Goal: Information Seeking & Learning: Learn about a topic

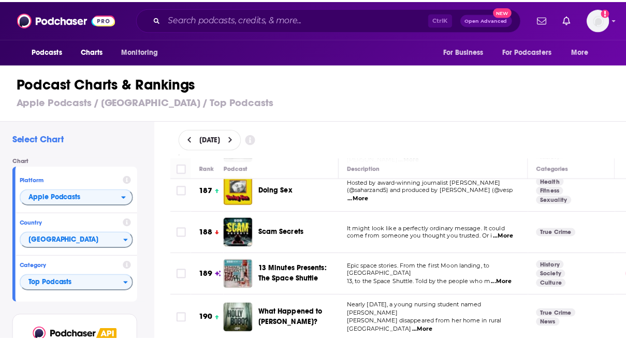
scroll to position [7870, 0]
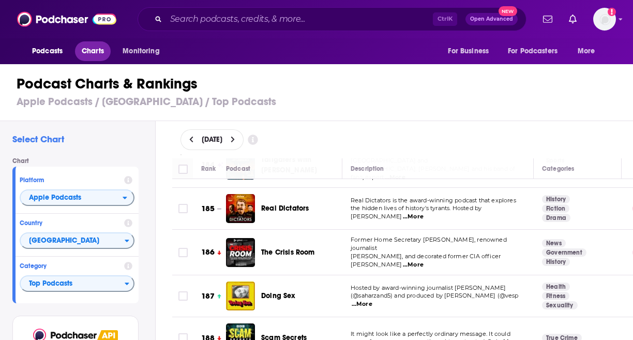
click at [98, 52] on span "Charts" at bounding box center [93, 51] width 22 height 14
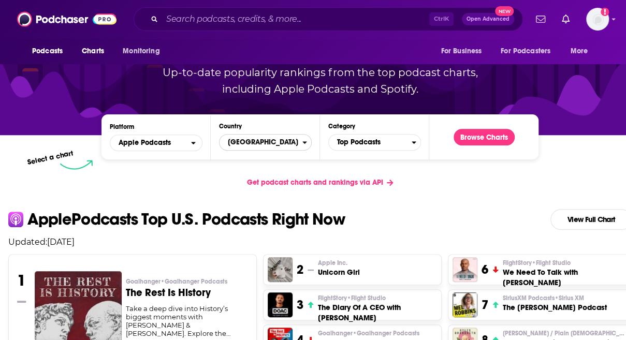
click at [276, 143] on span "United States" at bounding box center [260, 143] width 83 height 18
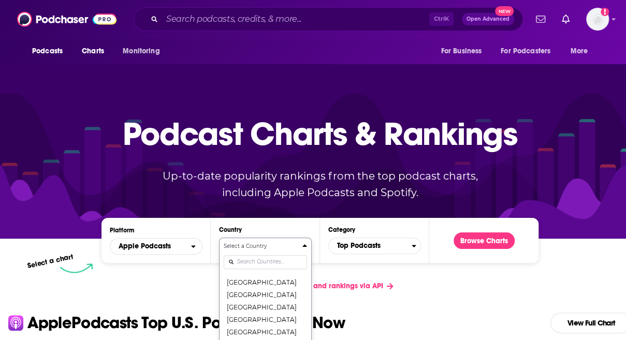
click at [259, 259] on div "Select a Country United States Afghanistan Albania Algeria Angola Anguilla Anti…" at bounding box center [265, 296] width 83 height 109
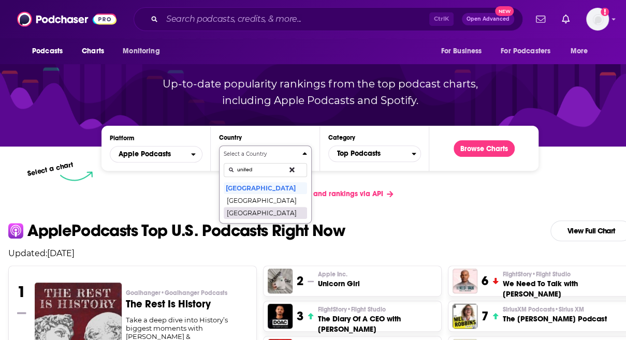
type input "united"
click at [246, 216] on button "United Kingdom" at bounding box center [265, 212] width 83 height 12
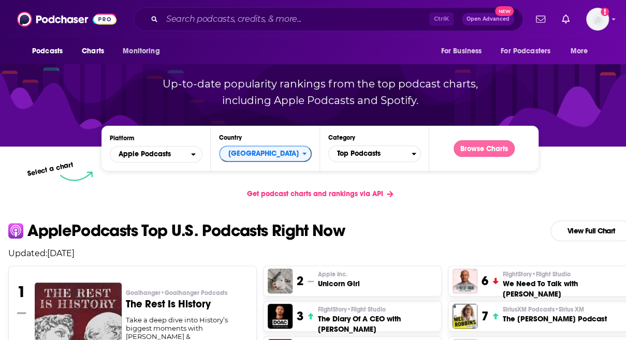
click at [488, 150] on button "Browse Charts" at bounding box center [483, 148] width 61 height 17
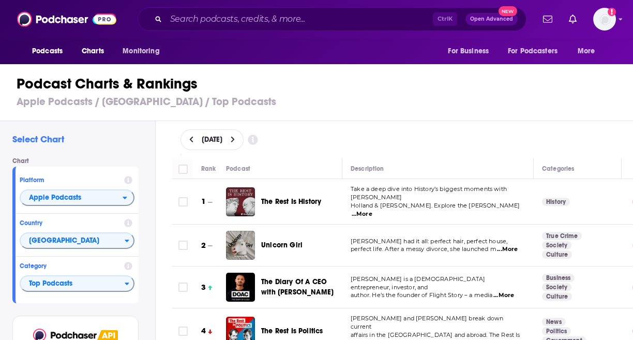
click at [239, 137] on button at bounding box center [233, 140] width 11 height 9
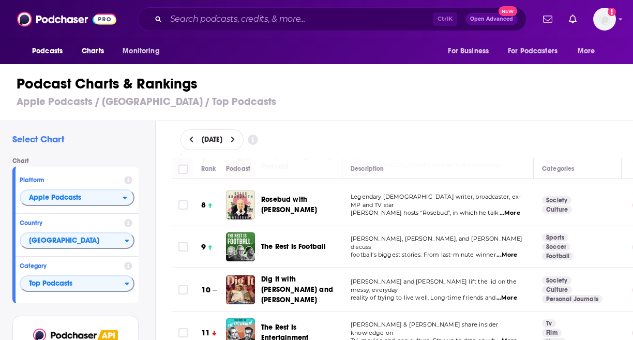
scroll to position [362, 0]
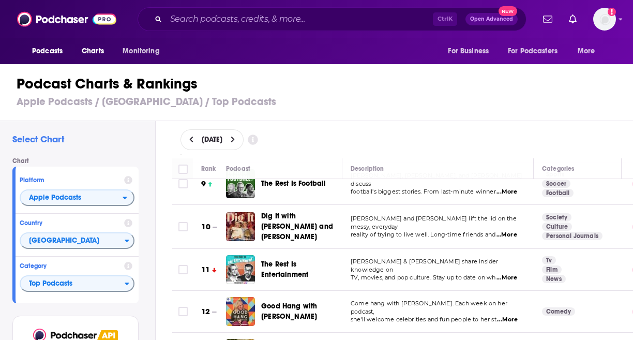
click at [193, 139] on icon at bounding box center [191, 139] width 5 height 7
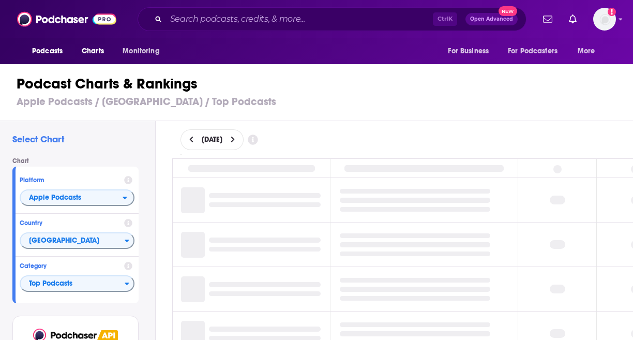
click at [234, 140] on icon at bounding box center [233, 140] width 4 height 6
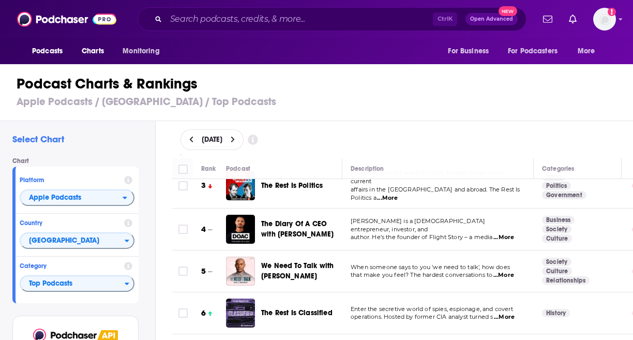
scroll to position [155, 0]
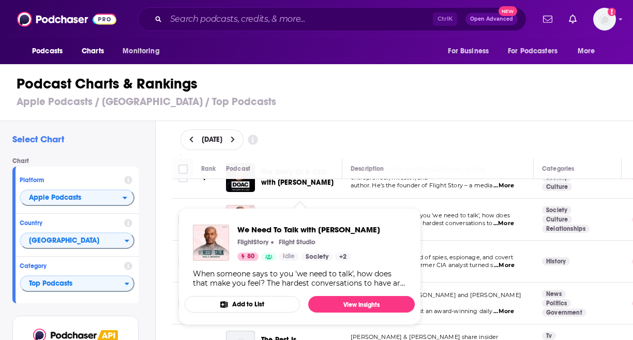
click at [293, 203] on span "We Need To Talk with Paul C. Brunson FlightStory Flight Studio 80 Idle Society …" at bounding box center [300, 266] width 243 height 129
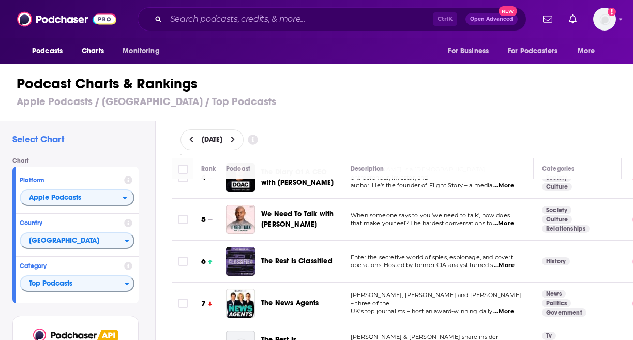
click at [409, 112] on div "Podcast Charts & Rankings Apple Podcasts / United Kingdom / Top Podcasts" at bounding box center [321, 91] width 642 height 59
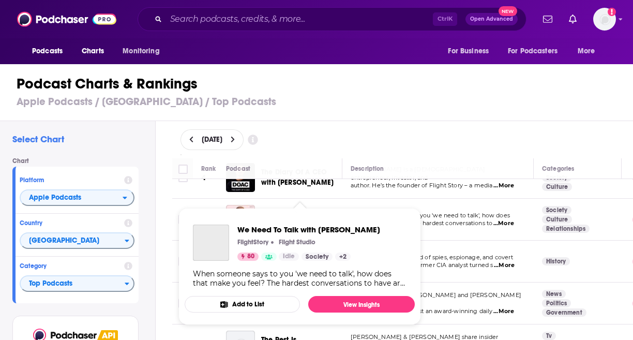
click at [288, 208] on span "We Need To Talk with Paul C. Brunson FlightStory Flight Studio 80 Idle Society …" at bounding box center [300, 266] width 243 height 129
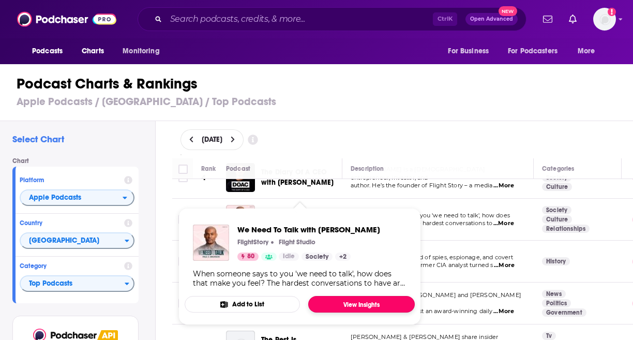
click at [349, 297] on link "View Insights" at bounding box center [361, 304] width 107 height 17
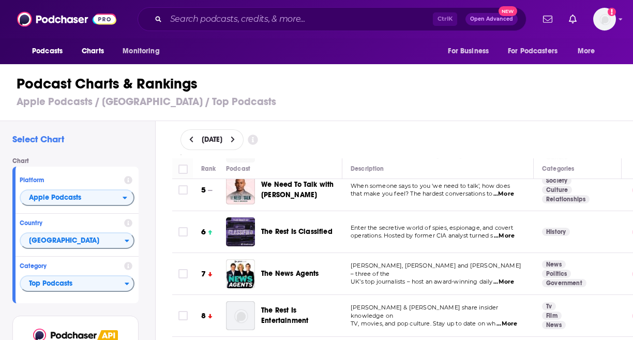
scroll to position [207, 0]
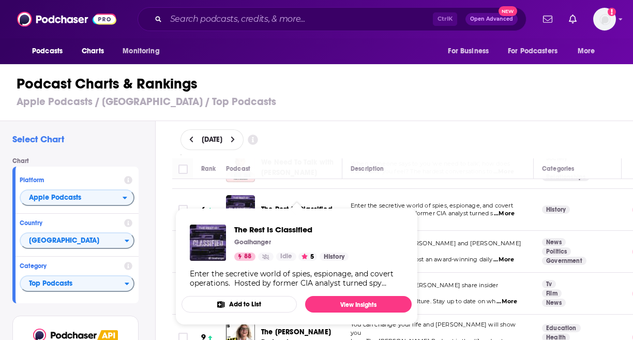
click at [302, 205] on span "The Rest Is Classified" at bounding box center [296, 209] width 71 height 9
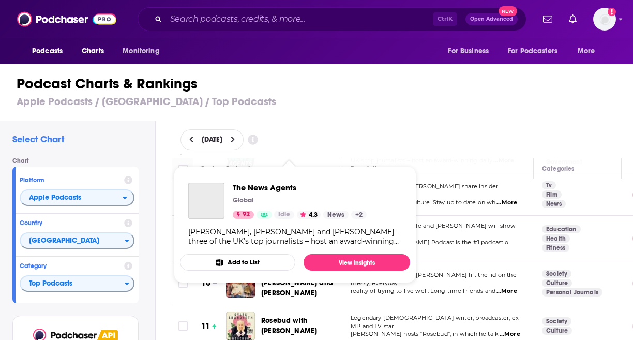
scroll to position [311, 0]
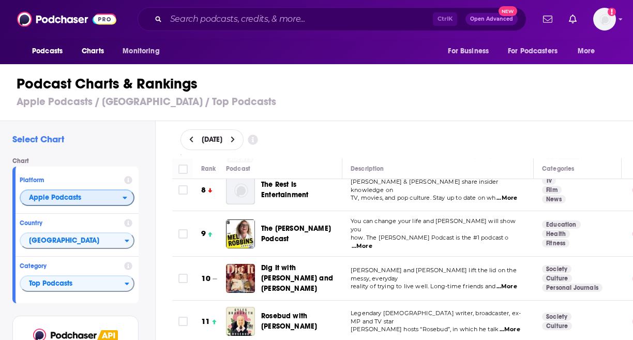
click at [90, 199] on span "Apple Podcasts" at bounding box center [72, 198] width 102 height 18
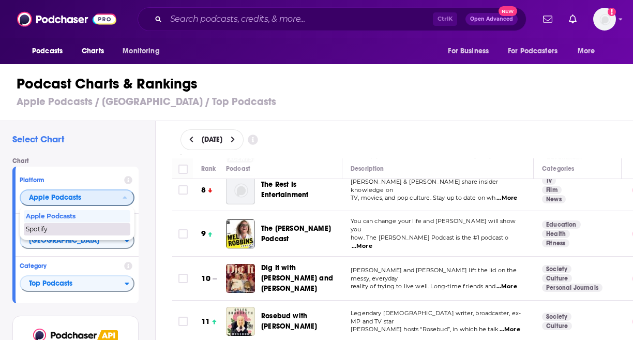
click at [77, 231] on span "Spotify" at bounding box center [76, 229] width 101 height 6
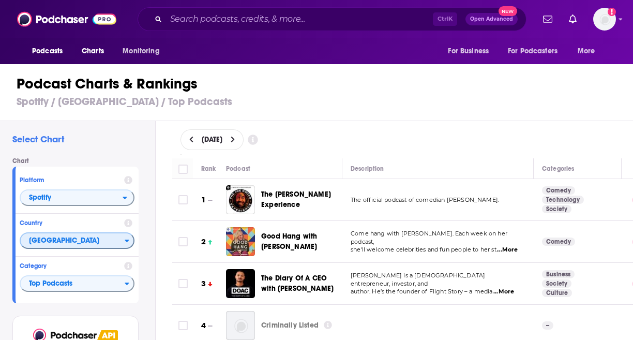
click at [80, 238] on span "United States" at bounding box center [73, 241] width 104 height 18
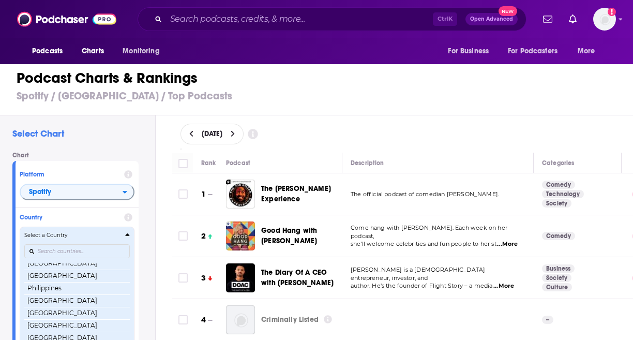
scroll to position [245, 0]
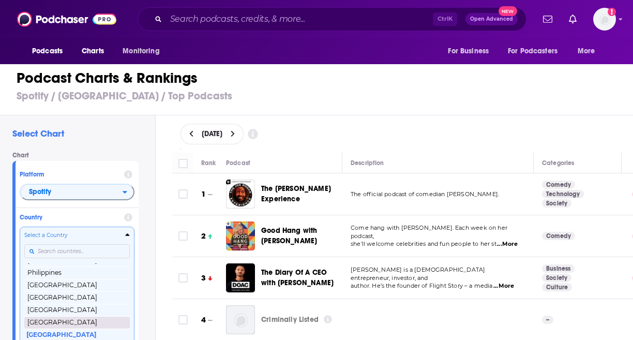
click at [73, 321] on button "United Kingdom" at bounding box center [77, 322] width 106 height 12
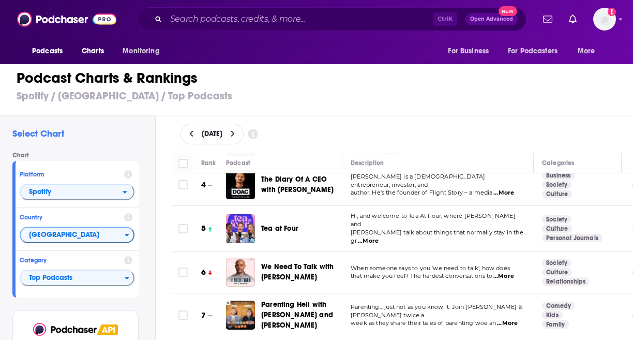
scroll to position [155, 0]
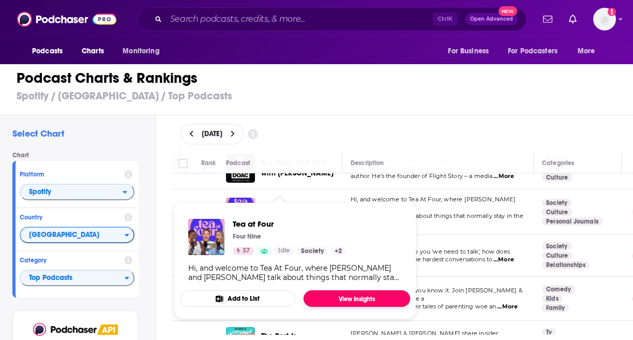
click at [344, 300] on link "View Insights" at bounding box center [357, 298] width 107 height 17
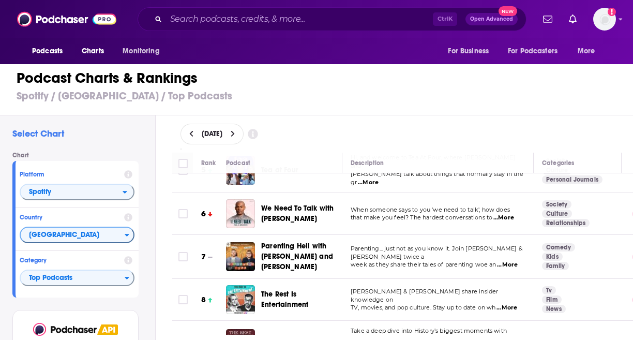
scroll to position [259, 0]
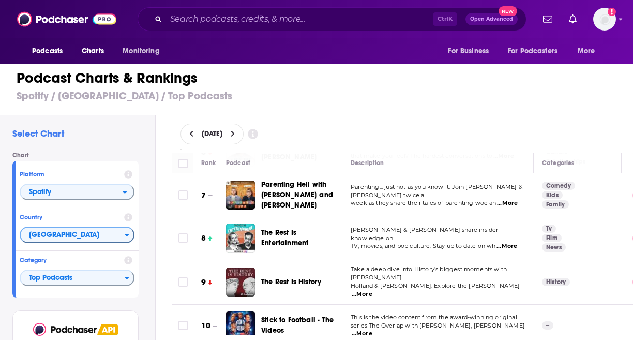
click at [276, 316] on span "Stick to Football - The Videos" at bounding box center [297, 325] width 72 height 19
click at [71, 278] on span "Top Podcasts" at bounding box center [73, 279] width 104 height 18
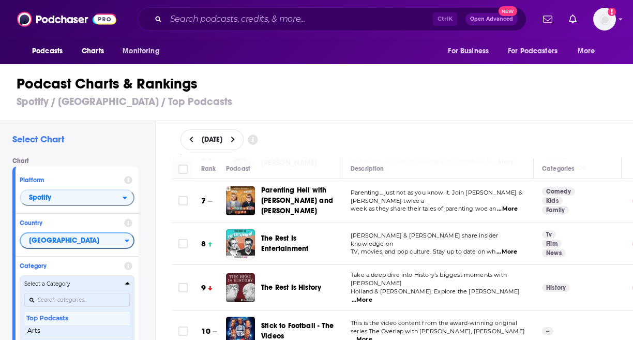
scroll to position [104, 0]
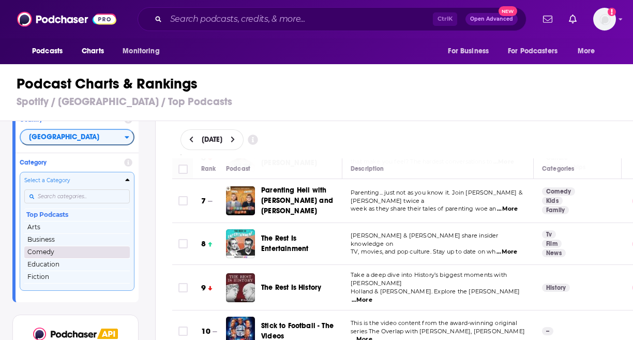
click at [60, 253] on button "Comedy" at bounding box center [77, 252] width 106 height 12
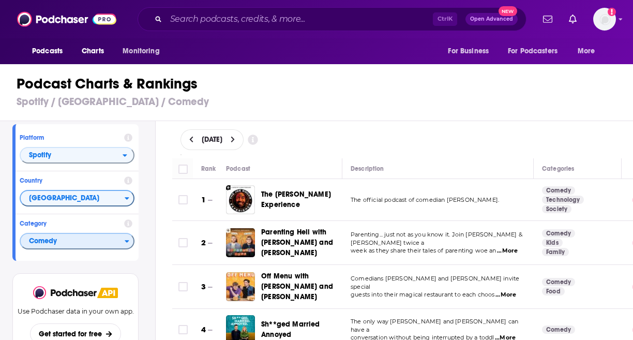
click at [68, 246] on span "Comedy" at bounding box center [73, 242] width 104 height 18
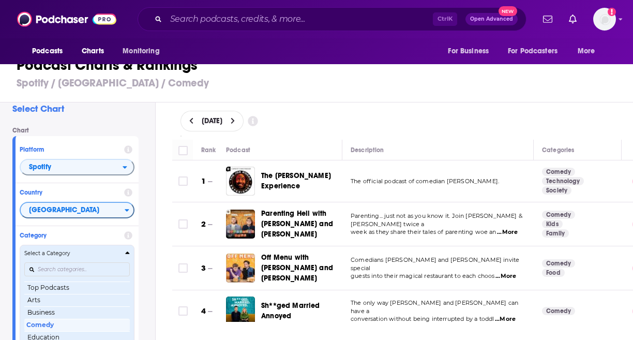
scroll to position [21, 0]
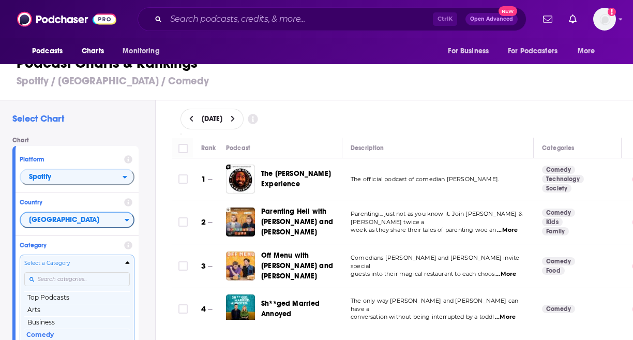
click at [79, 278] on div "Select a Category Top Podcasts Arts Business Comedy Education Fiction Health & …" at bounding box center [77, 313] width 106 height 109
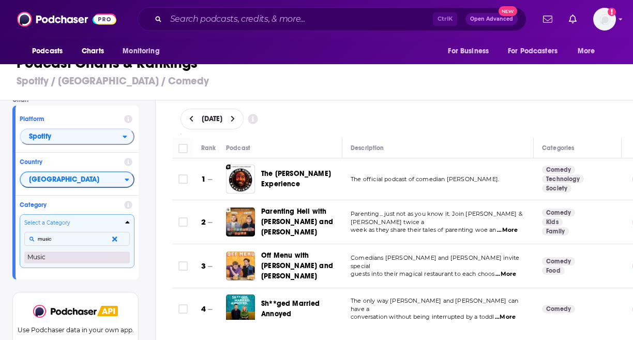
type input "music"
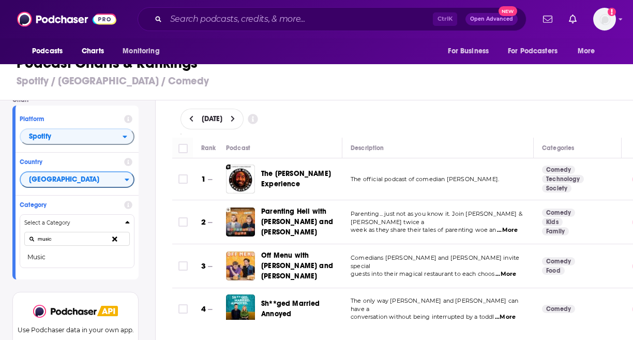
click at [76, 261] on button "Music" at bounding box center [77, 257] width 106 height 12
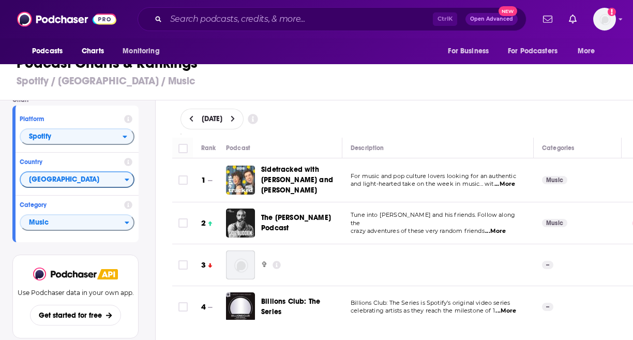
click at [232, 263] on img at bounding box center [240, 264] width 29 height 29
click at [275, 261] on icon at bounding box center [277, 265] width 8 height 8
click at [150, 270] on div "Select Chart Chart Platform Spotify Country United Kingdom Category Music View …" at bounding box center [77, 238] width 155 height 277
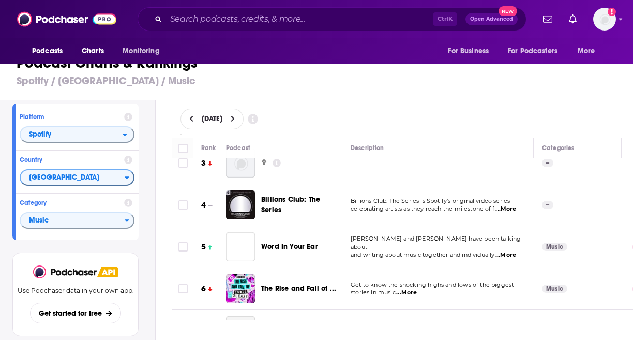
scroll to position [104, 0]
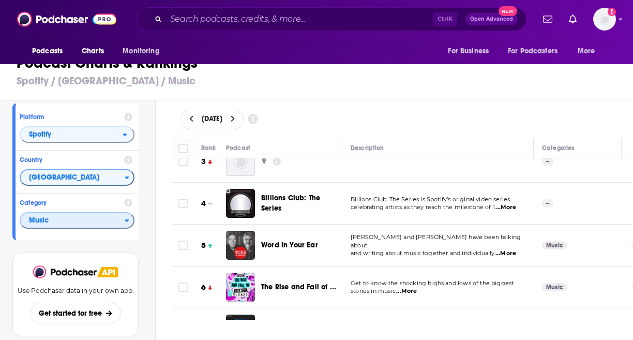
click at [64, 220] on span "Music" at bounding box center [73, 221] width 104 height 18
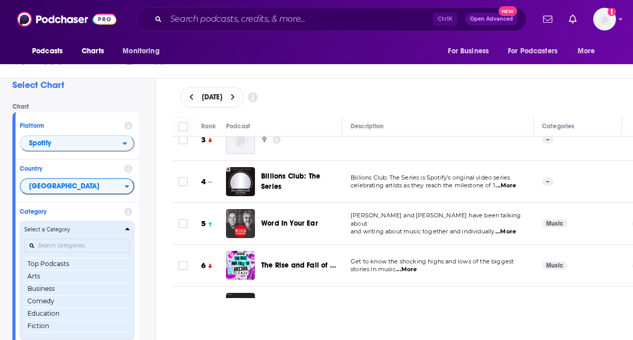
scroll to position [49, 0]
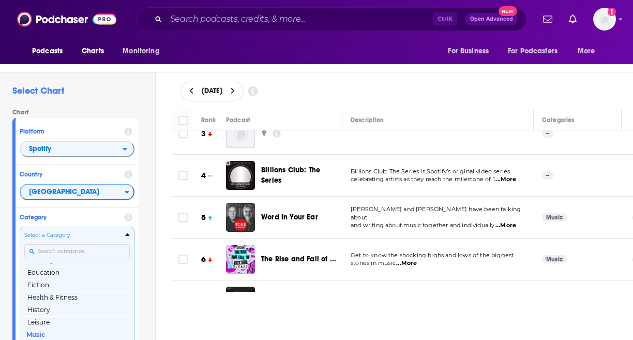
click at [76, 252] on div "Select a Category Top Podcasts Arts Business Comedy Education Fiction Health & …" at bounding box center [77, 285] width 106 height 109
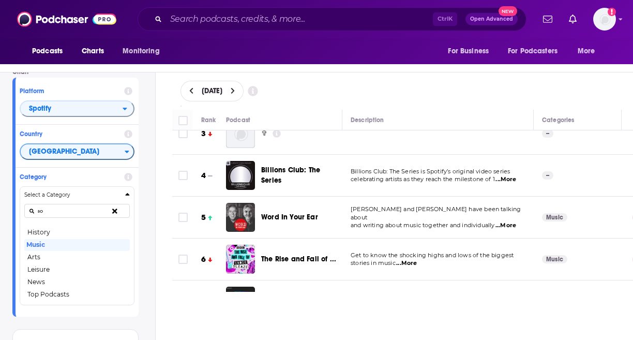
scroll to position [0, 0]
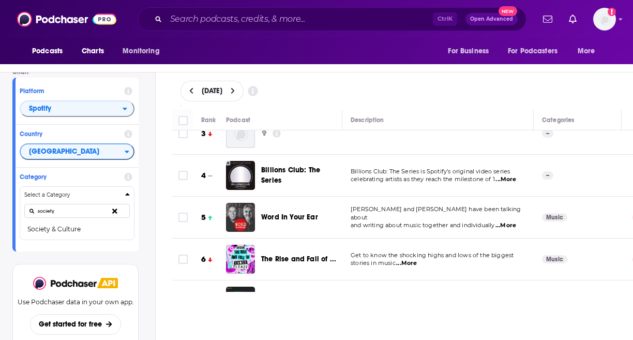
type input "society"
click at [70, 224] on button "Society & Culture" at bounding box center [77, 229] width 106 height 12
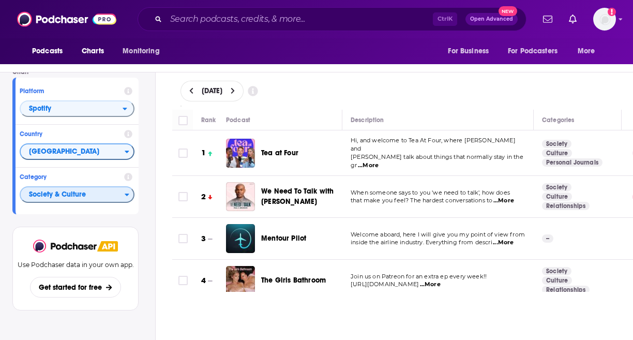
click at [66, 188] on span "Society & Culture" at bounding box center [73, 195] width 104 height 18
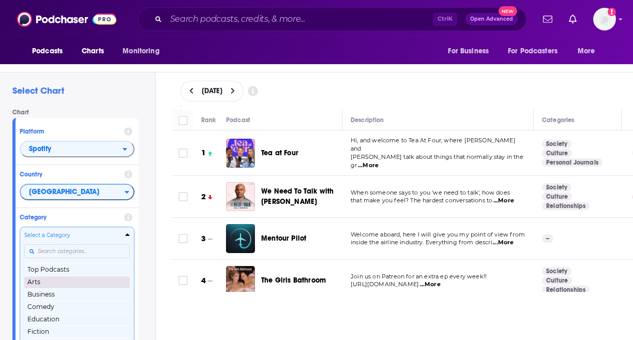
click at [62, 282] on button "Arts" at bounding box center [77, 282] width 106 height 12
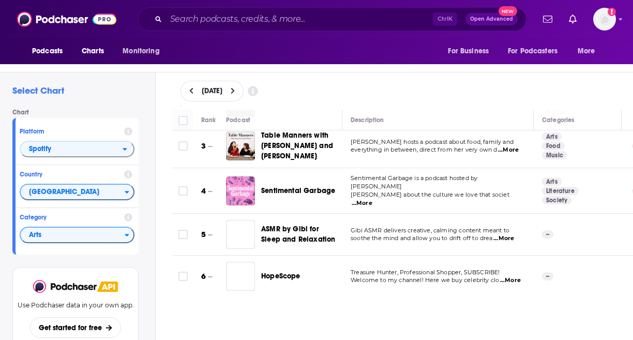
scroll to position [104, 0]
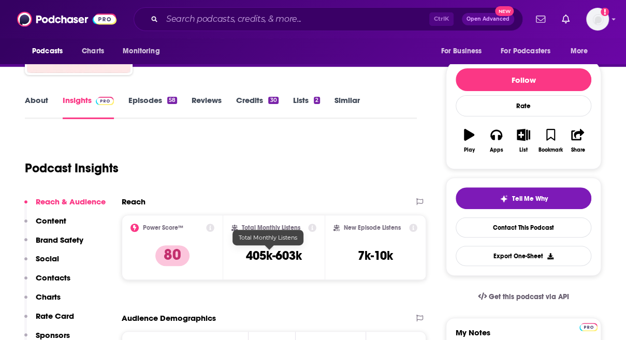
scroll to position [155, 0]
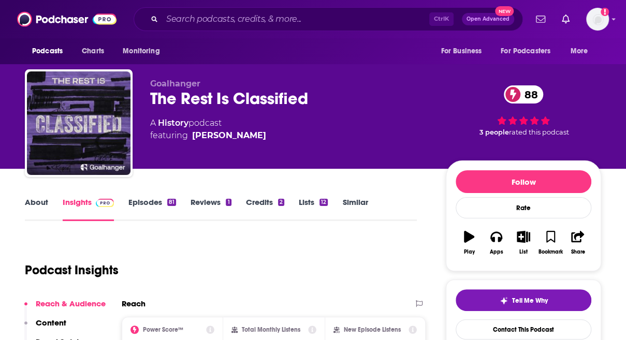
scroll to position [104, 0]
